Goal: Contribute content

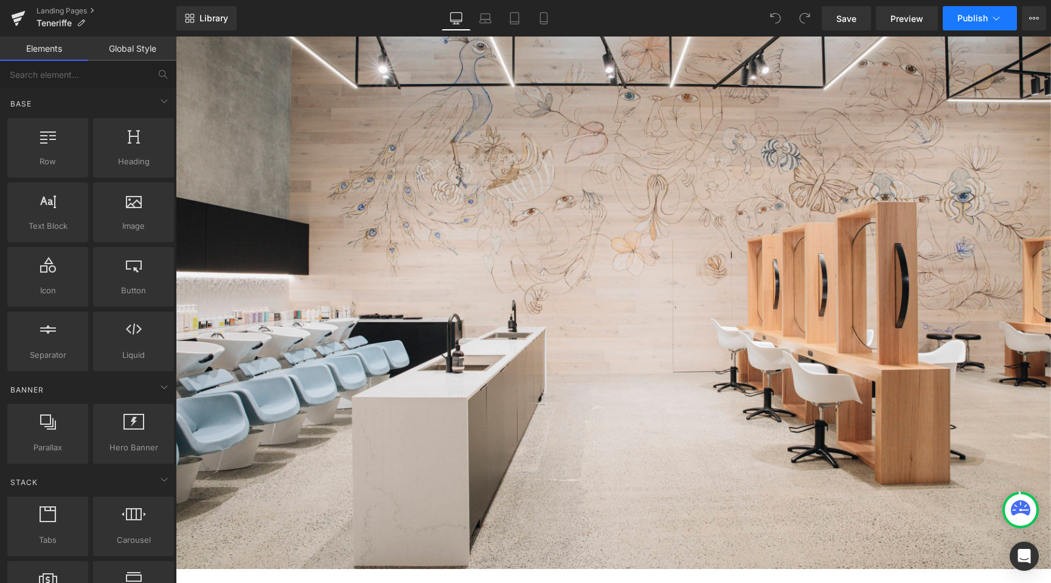
scroll to position [221, 0]
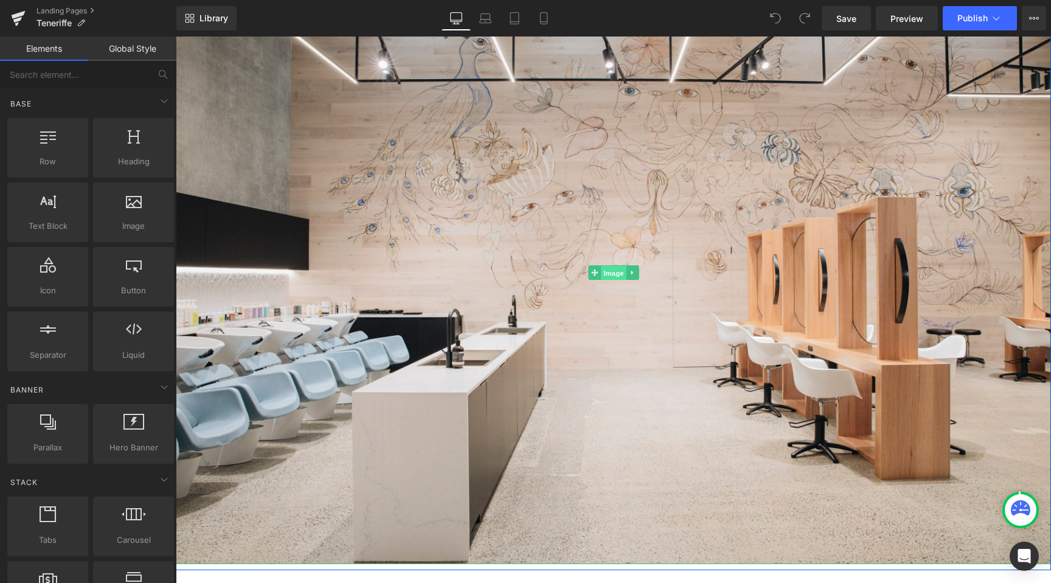
click at [610, 267] on span "Image" at bounding box center [614, 272] width 26 height 15
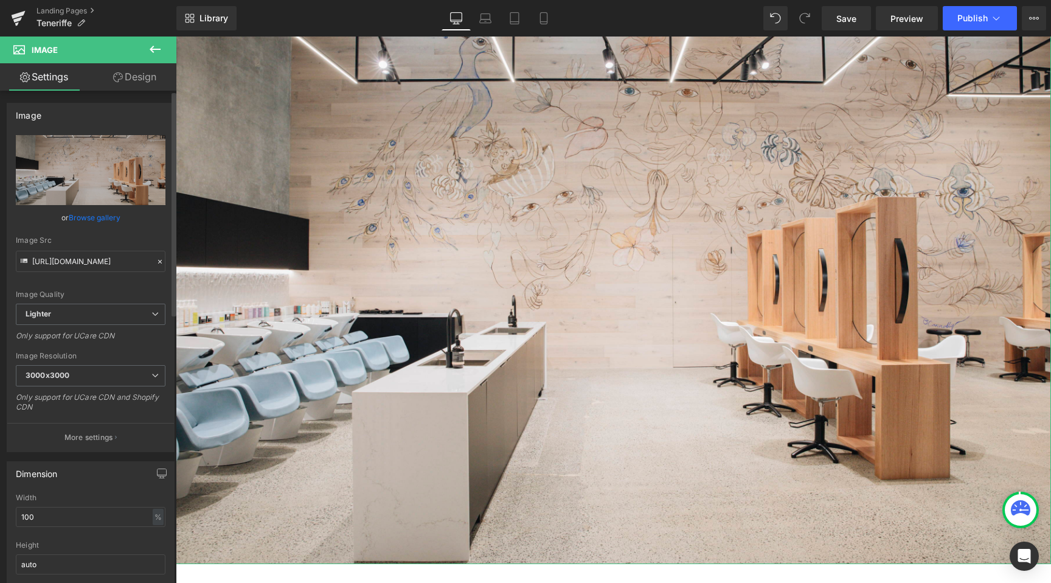
click at [89, 217] on link "Browse gallery" at bounding box center [95, 217] width 52 height 21
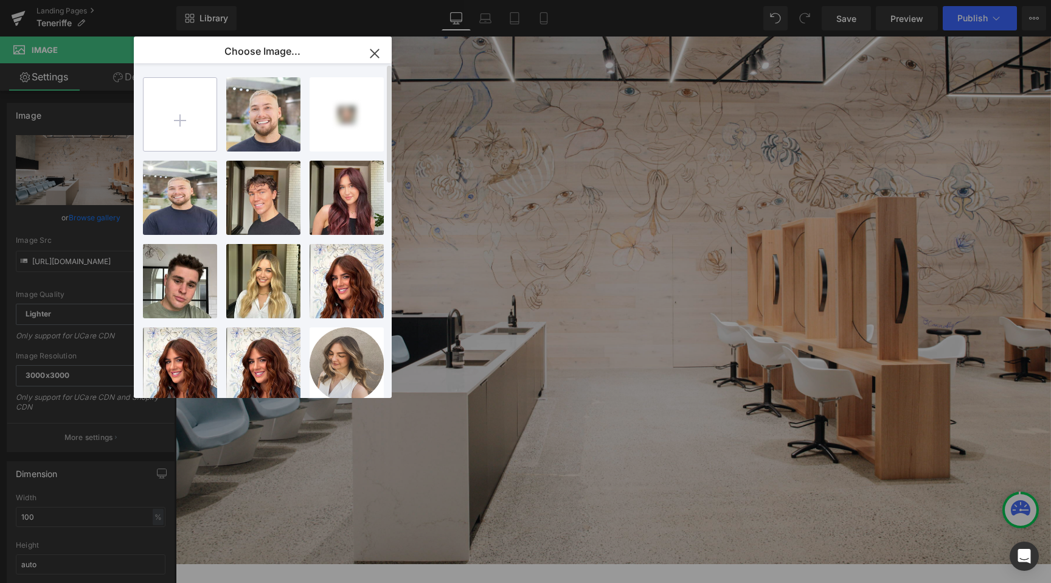
click at [179, 126] on input "file" at bounding box center [179, 114] width 73 height 73
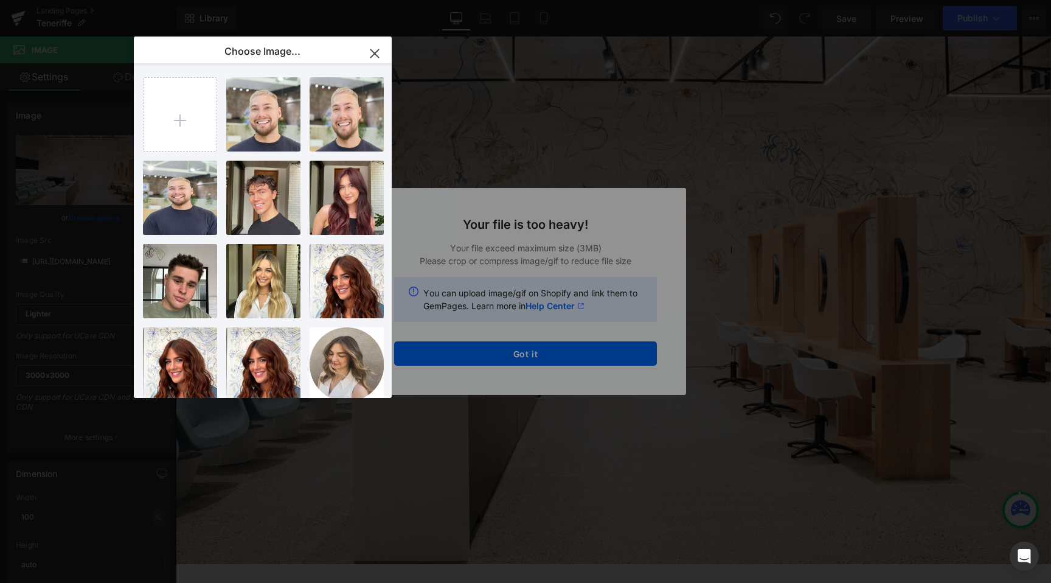
click at [374, 50] on icon "button" at bounding box center [374, 53] width 19 height 19
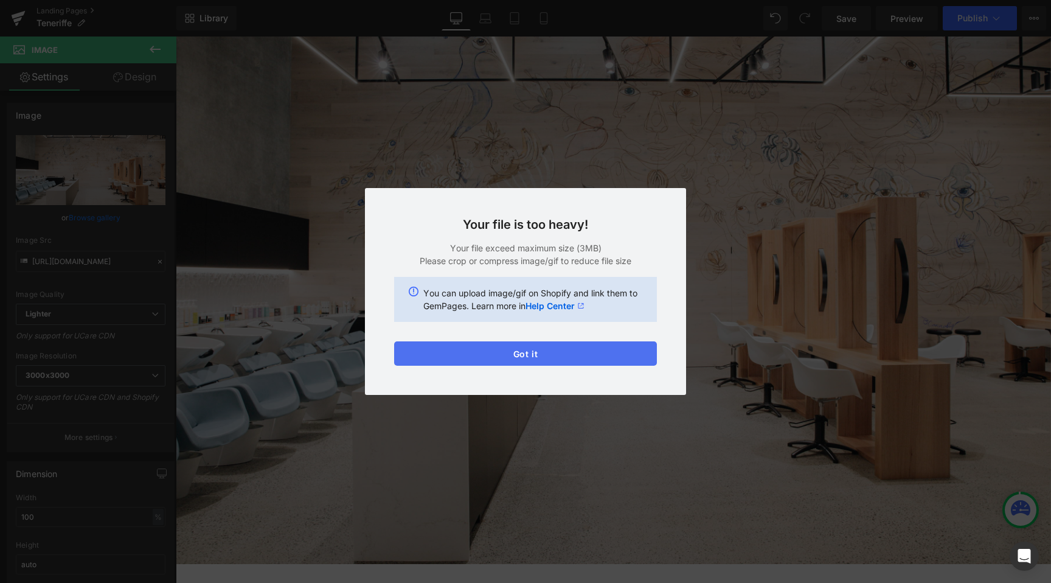
click at [508, 352] on button "Got it" at bounding box center [525, 353] width 263 height 24
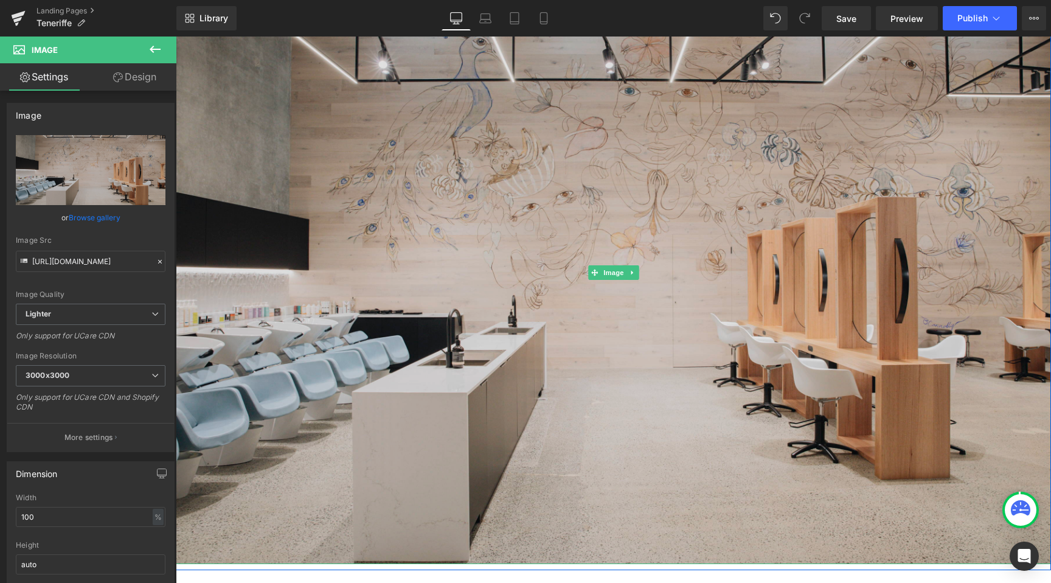
click at [437, 193] on img at bounding box center [613, 272] width 875 height 583
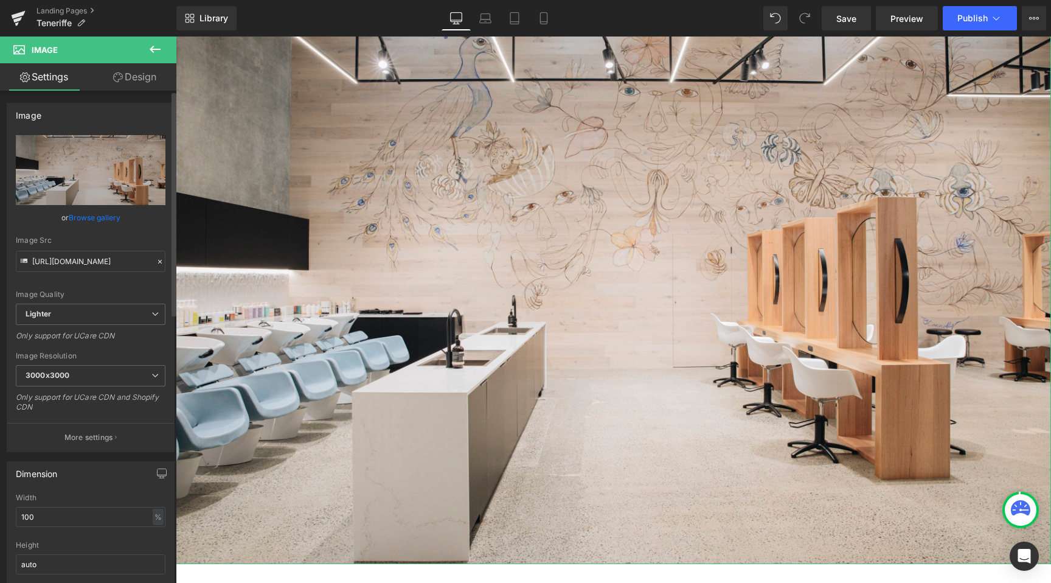
click at [107, 217] on link "Browse gallery" at bounding box center [95, 217] width 52 height 21
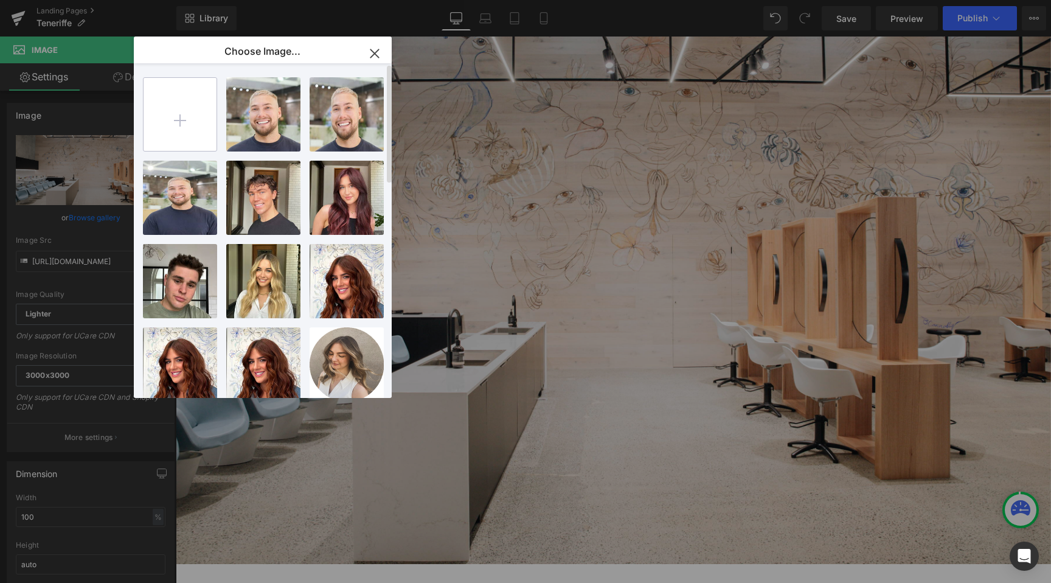
click at [175, 110] on input "file" at bounding box center [179, 114] width 73 height 73
type input "C:\fakepath\teneriffe_edwardsandco.png"
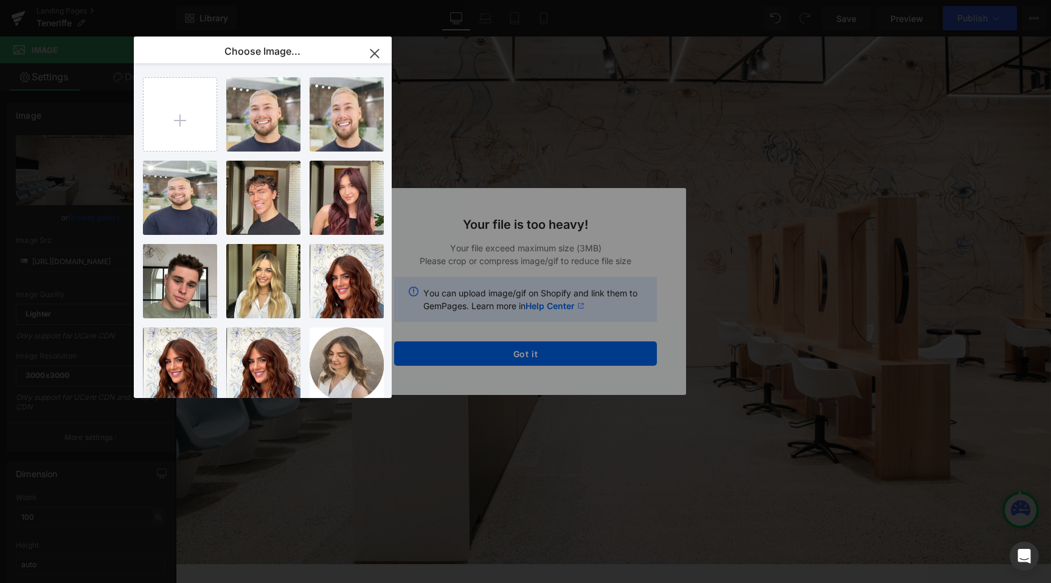
click at [374, 52] on icon "button" at bounding box center [374, 53] width 8 height 8
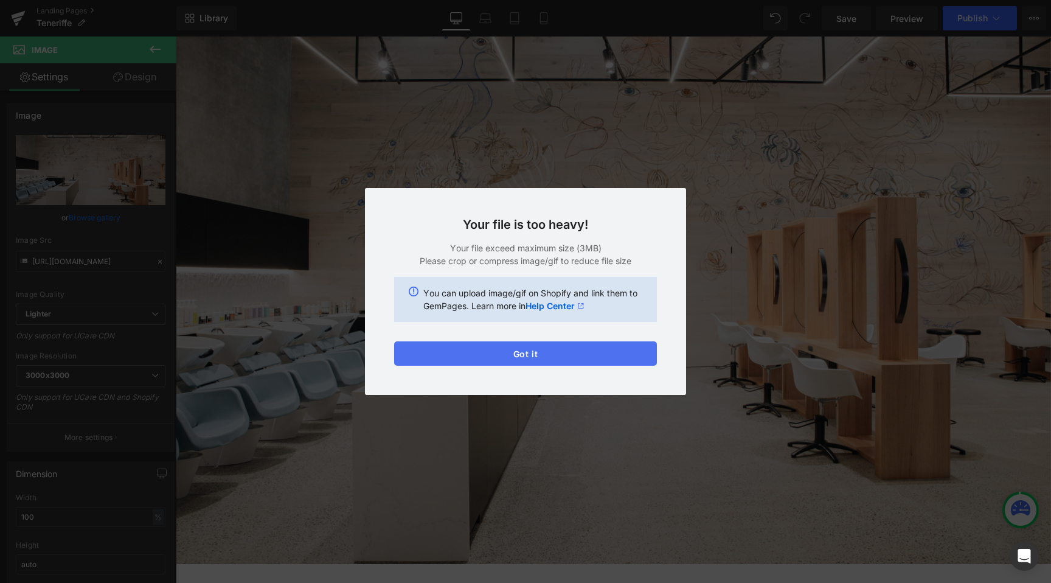
click at [572, 359] on button "Got it" at bounding box center [525, 353] width 263 height 24
